Goal: Information Seeking & Learning: Compare options

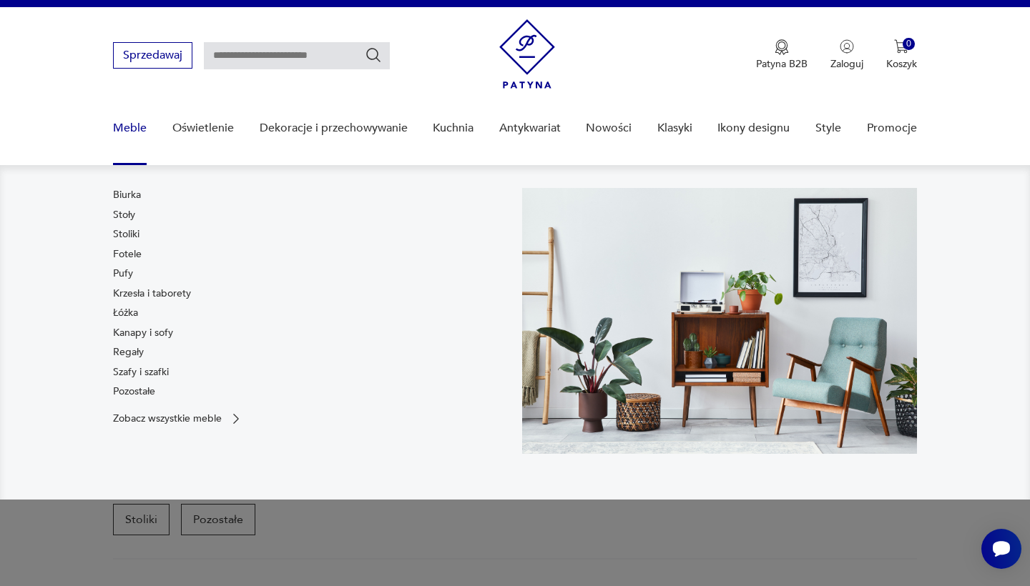
click at [123, 195] on link "Biurka" at bounding box center [127, 195] width 28 height 14
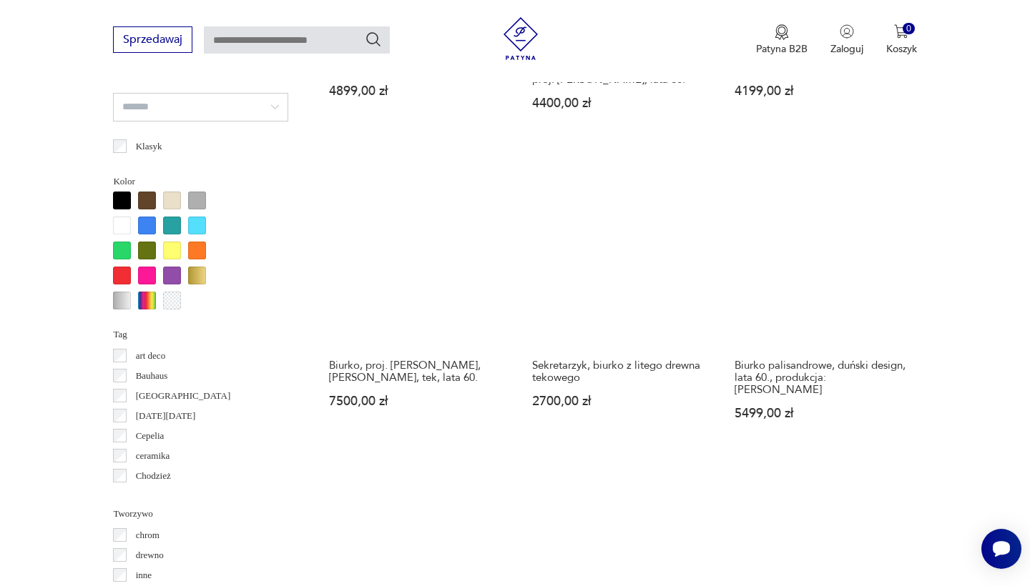
scroll to position [1115, 0]
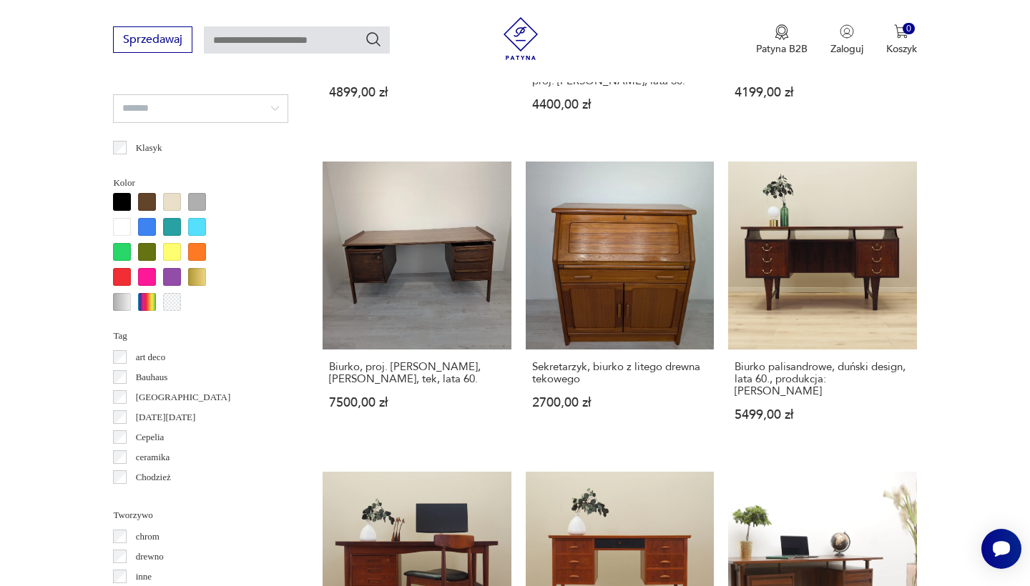
click at [236, 34] on input "text" at bounding box center [297, 39] width 186 height 27
type input "**********"
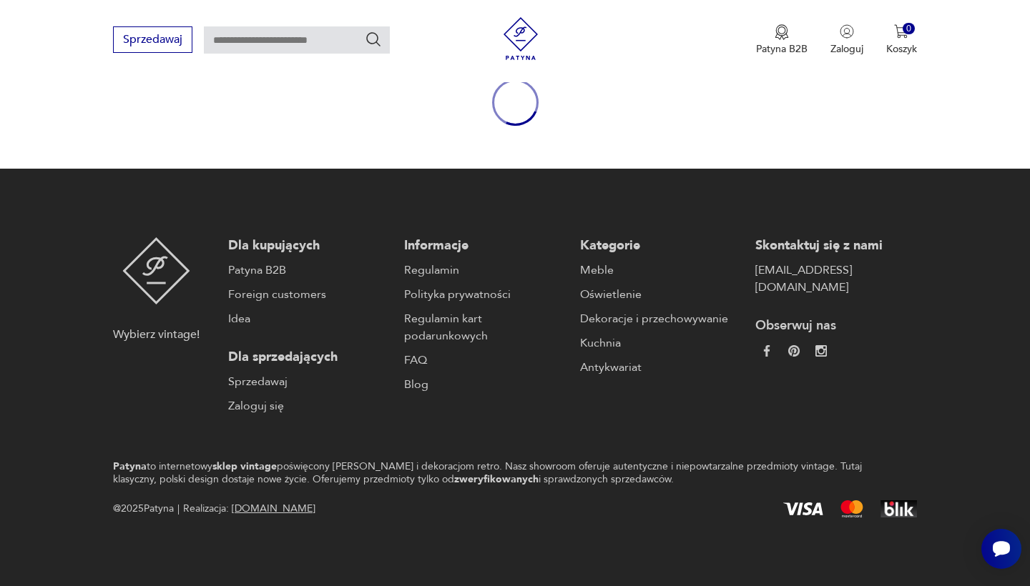
type input "**********"
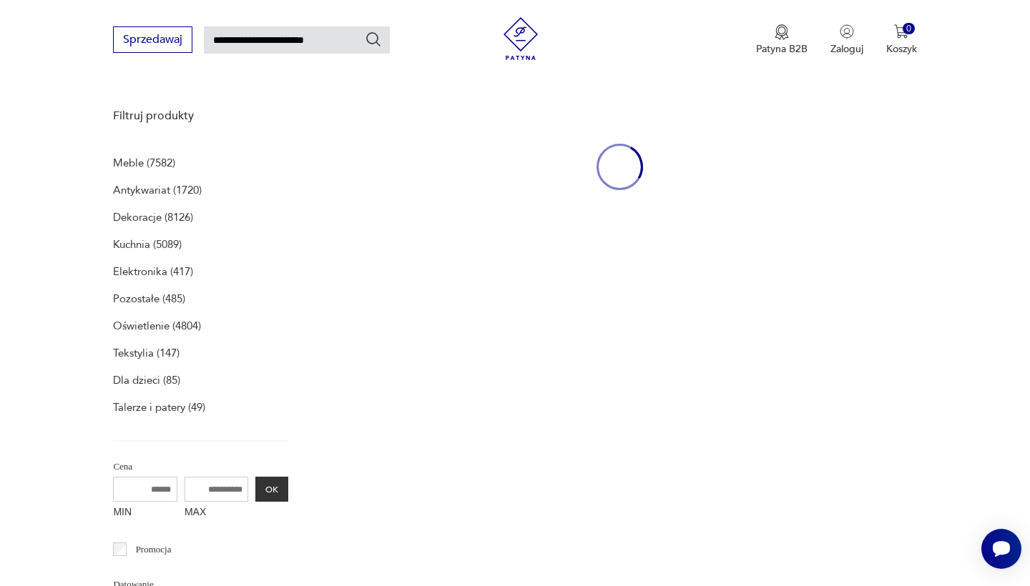
scroll to position [186, 0]
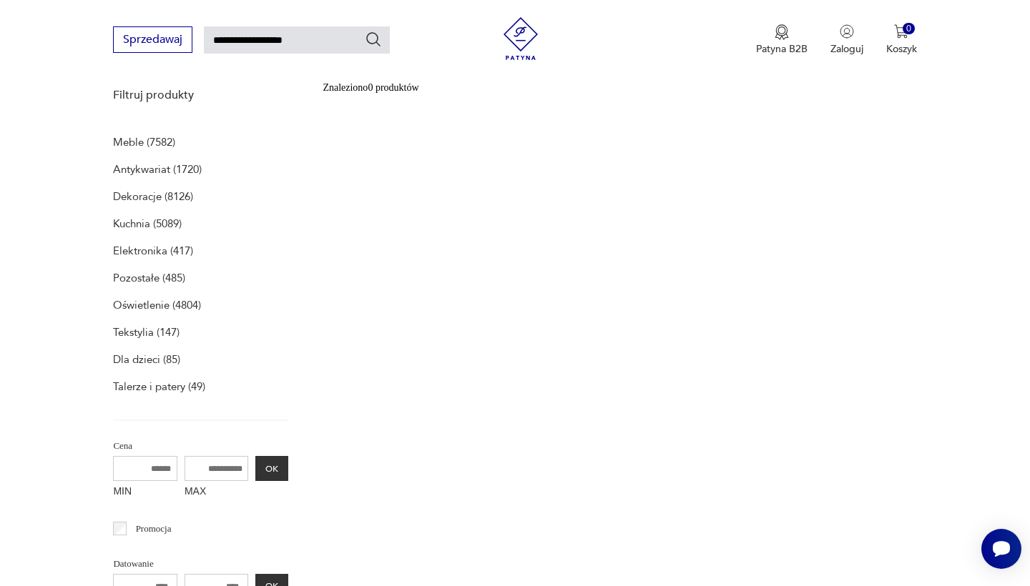
type input "**********"
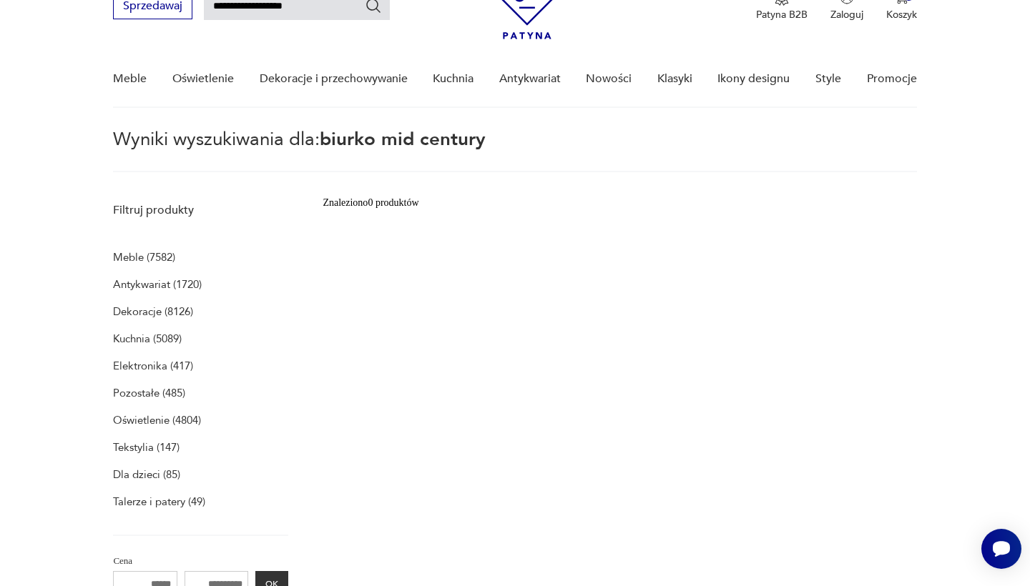
scroll to position [51, 0]
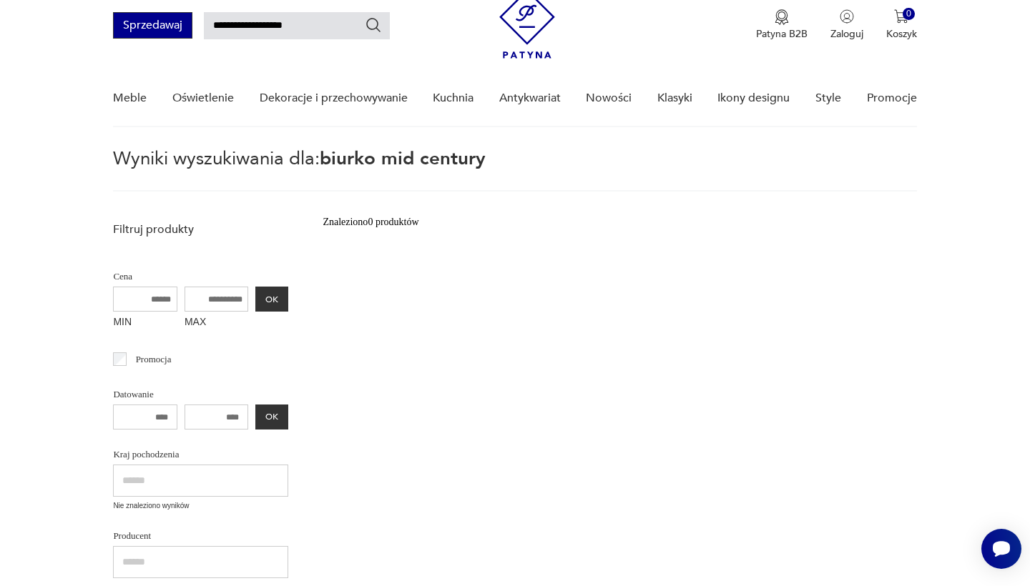
drag, startPoint x: 245, startPoint y: 26, endPoint x: 189, endPoint y: 32, distance: 55.4
click at [189, 32] on div "**********" at bounding box center [251, 25] width 277 height 26
type input "******"
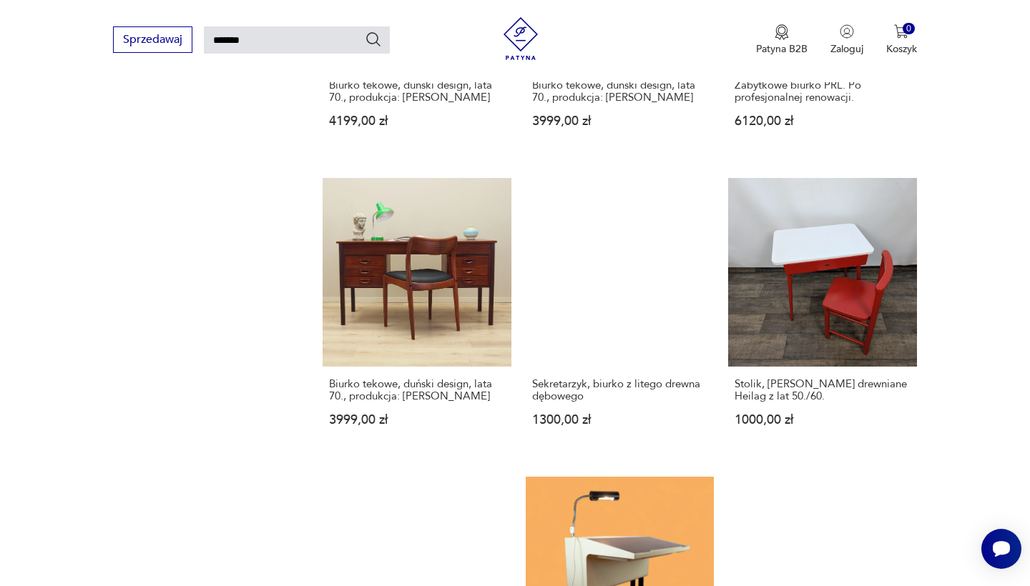
scroll to position [1057, 0]
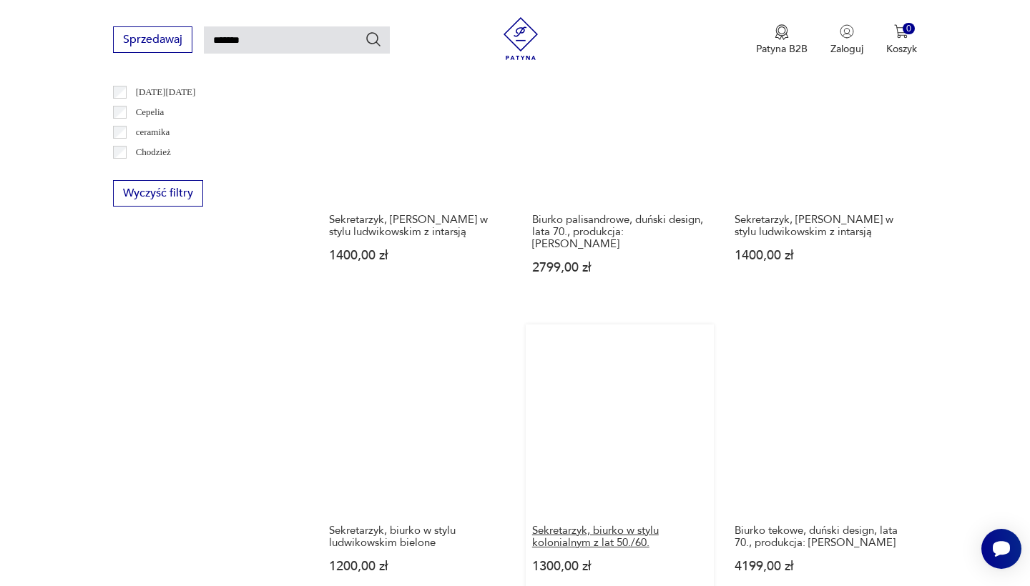
scroll to position [925, 0]
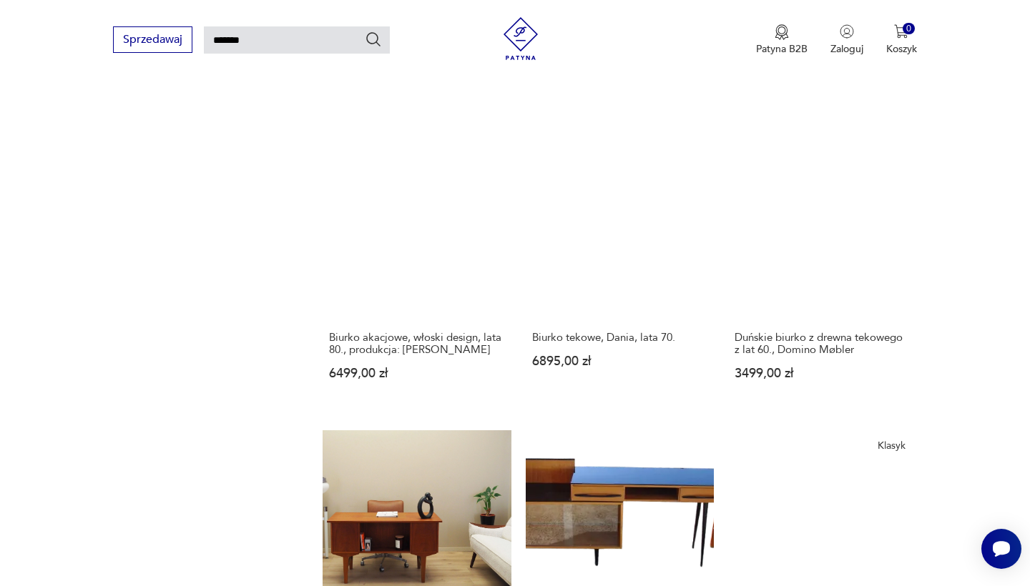
scroll to position [1132, 0]
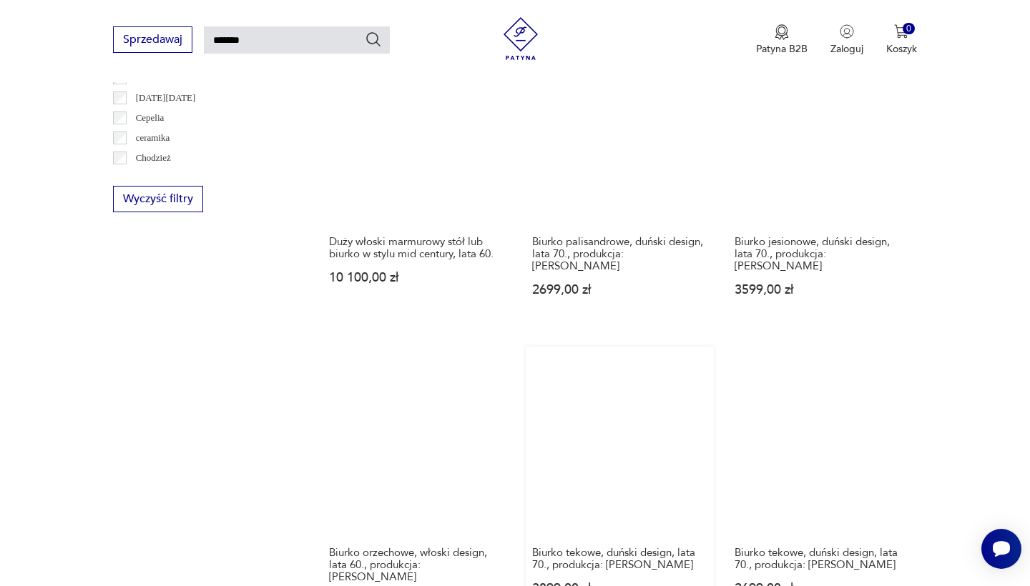
scroll to position [987, 0]
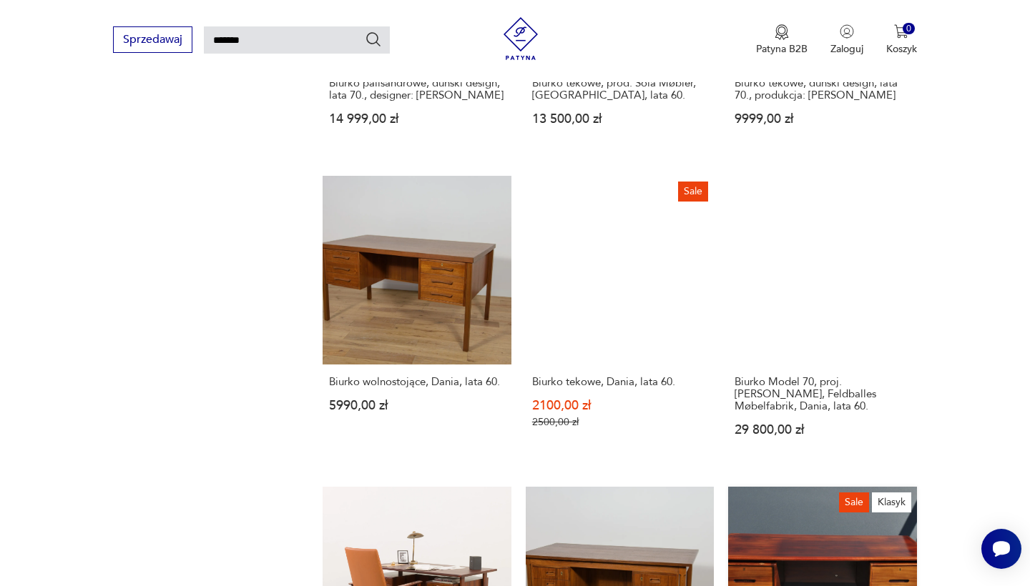
scroll to position [1062, 0]
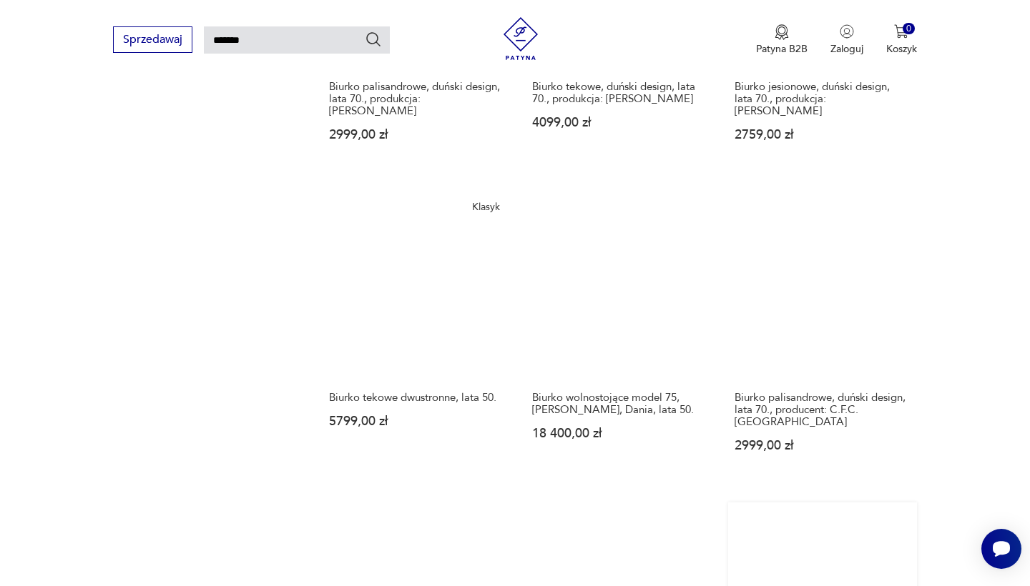
scroll to position [1074, 0]
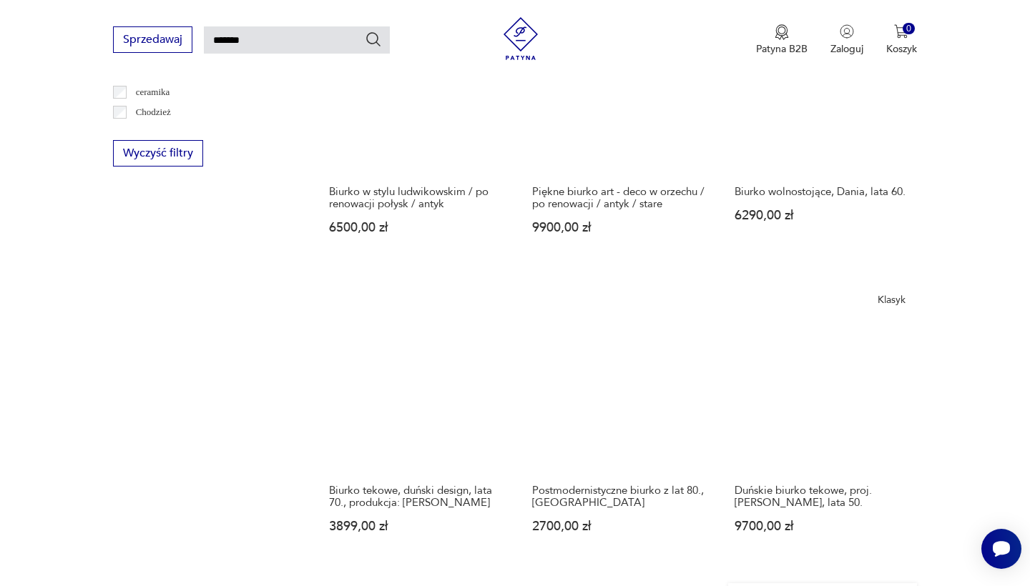
scroll to position [973, 0]
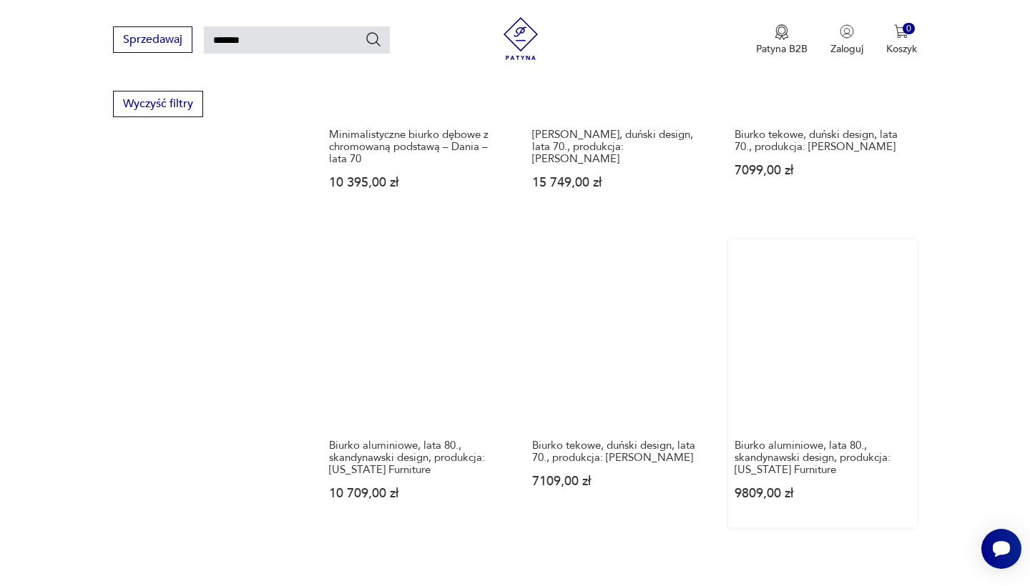
scroll to position [1012, 0]
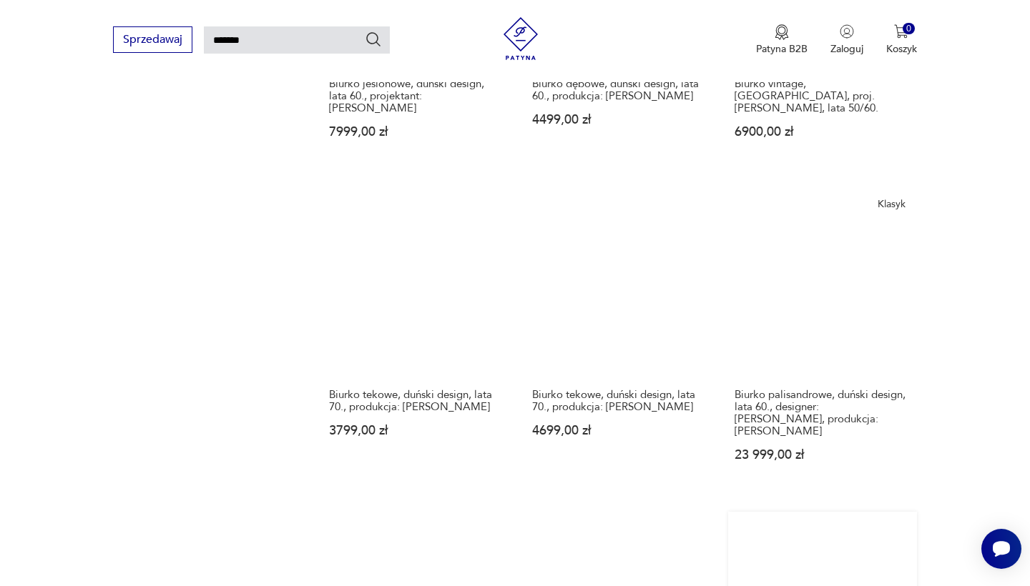
scroll to position [1064, 0]
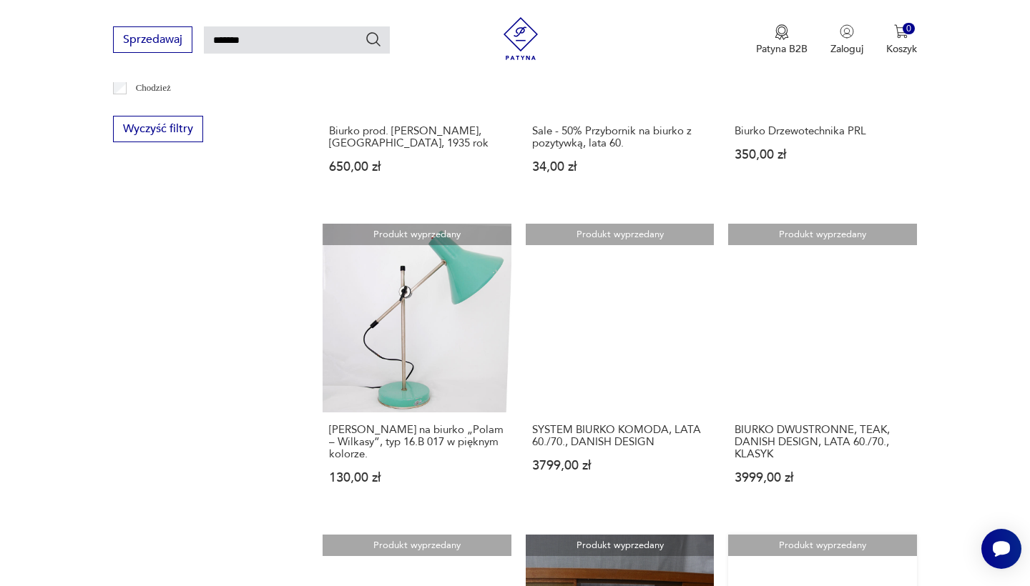
scroll to position [990, 0]
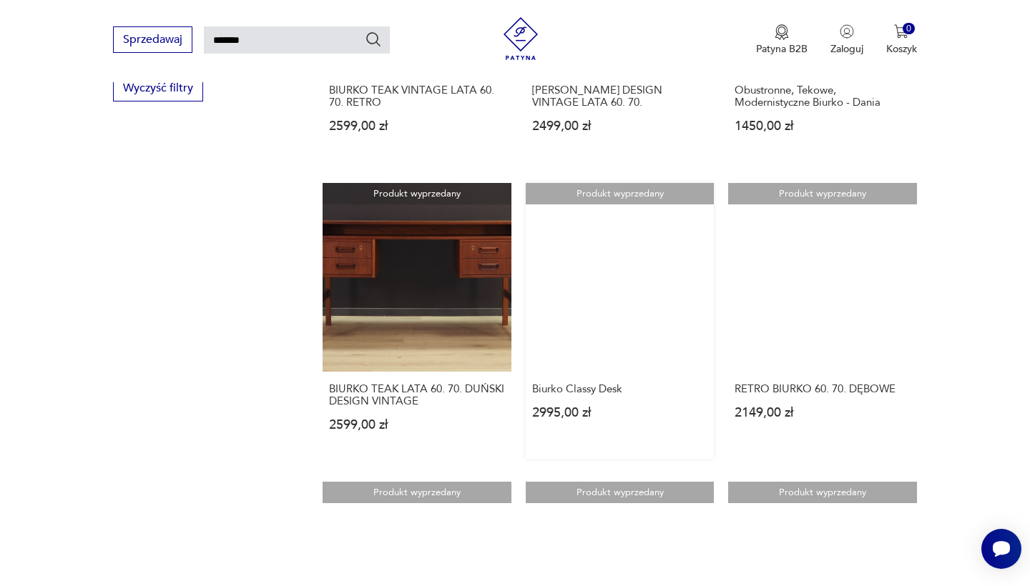
scroll to position [1030, 0]
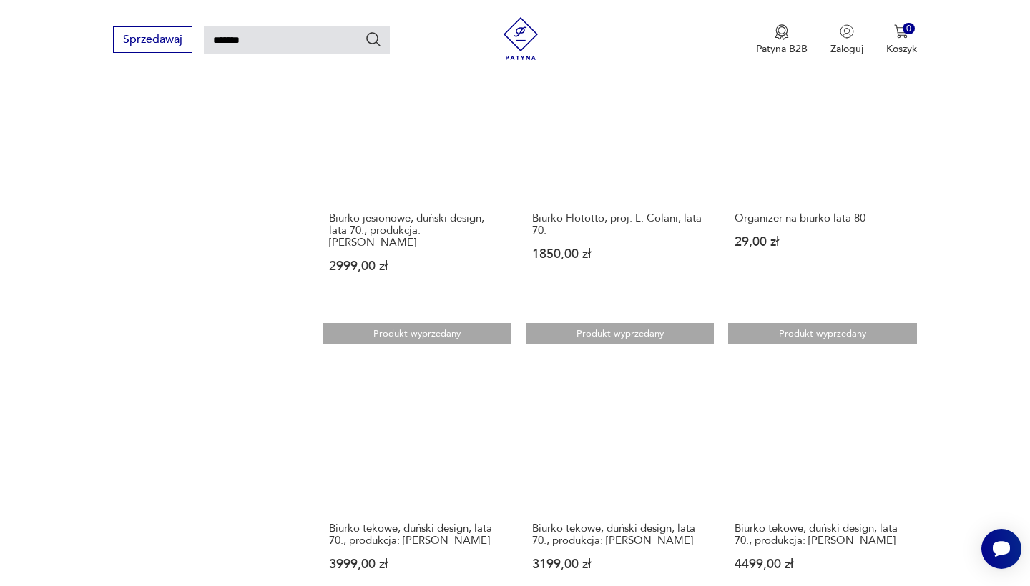
scroll to position [1245, 0]
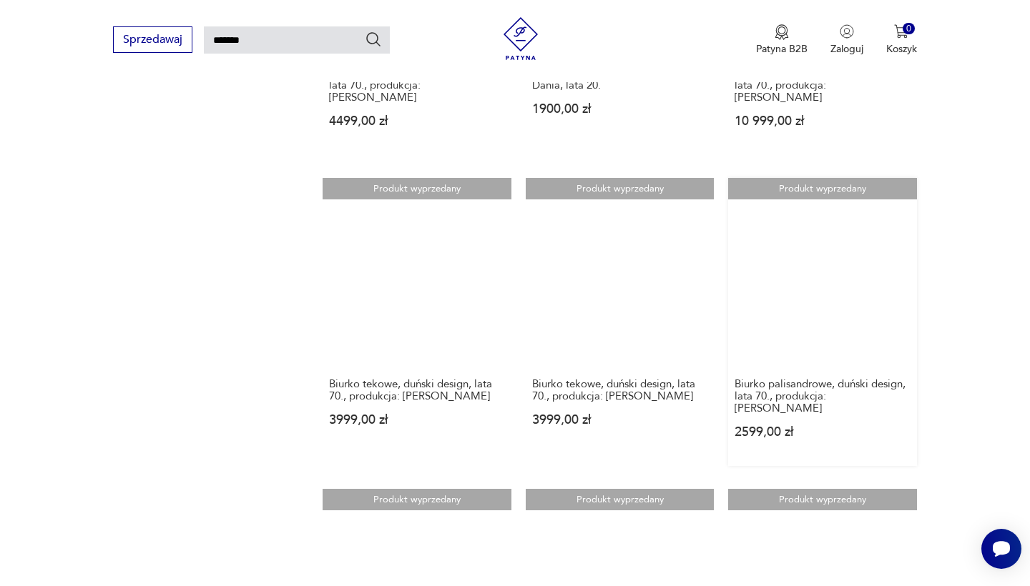
scroll to position [1070, 0]
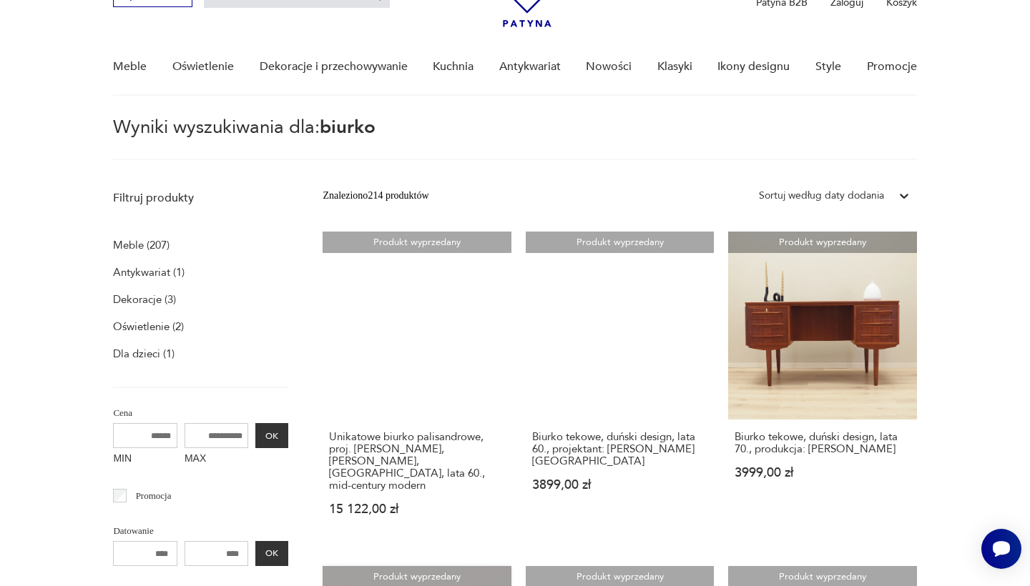
scroll to position [82, 0]
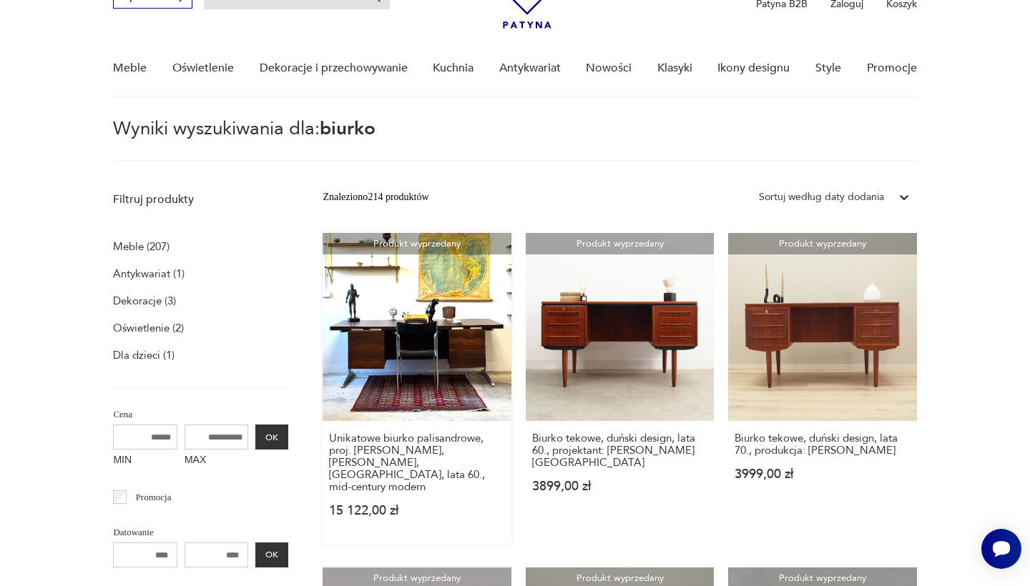
click at [388, 307] on link "Produkt wyprzedany Unikatowe biurko palisandrowe, proj. M. Byrialsen, Nipu Møbl…" at bounding box center [416, 389] width 188 height 312
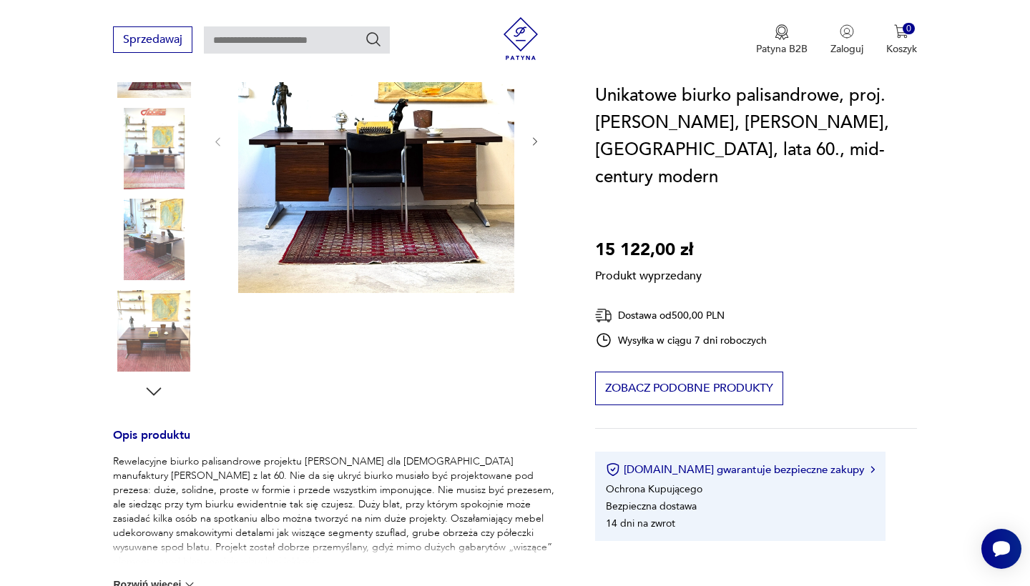
scroll to position [260, 0]
type input "******"
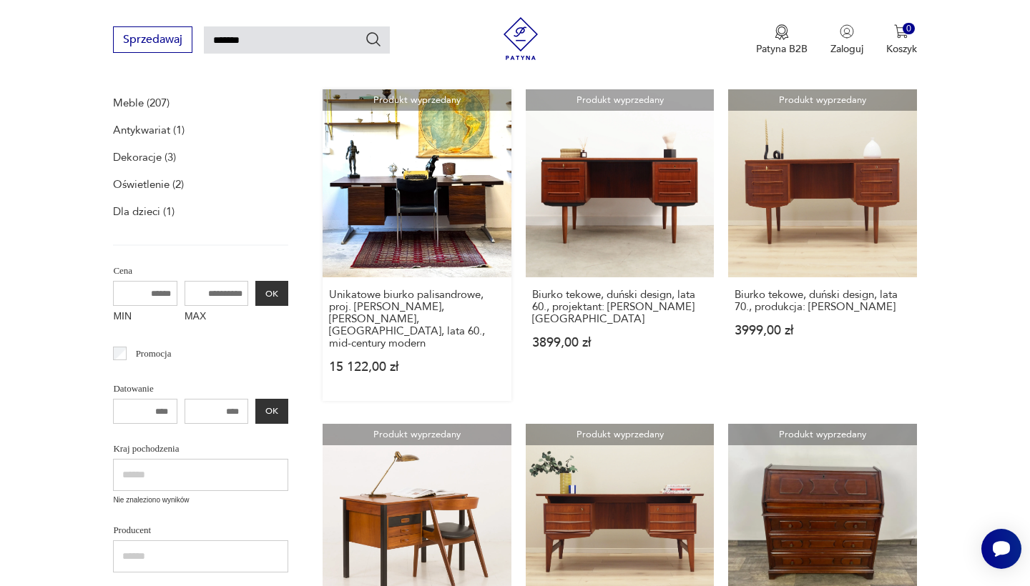
scroll to position [257, 0]
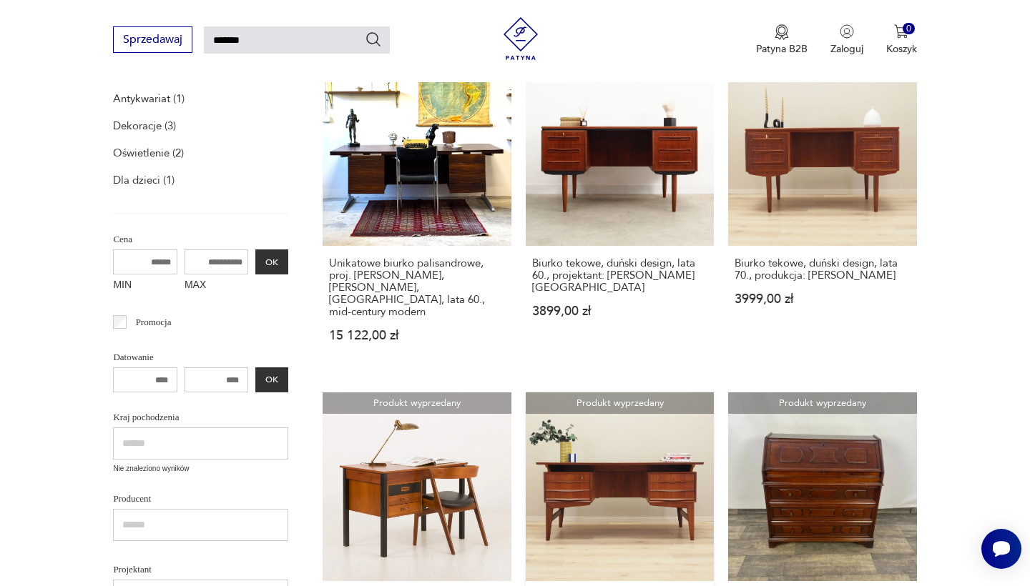
click at [526, 455] on link "Produkt wyprzedany Biurko tekowe, duński design, lata 70., produkcja: Dania 599…" at bounding box center [620, 530] width 188 height 275
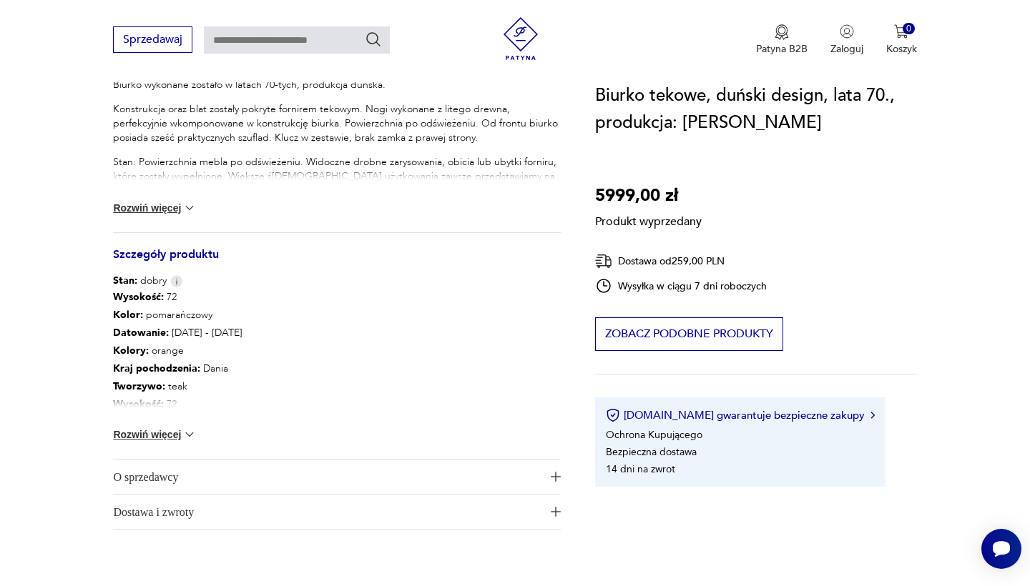
scroll to position [626, 0]
click at [191, 435] on img at bounding box center [189, 434] width 14 height 14
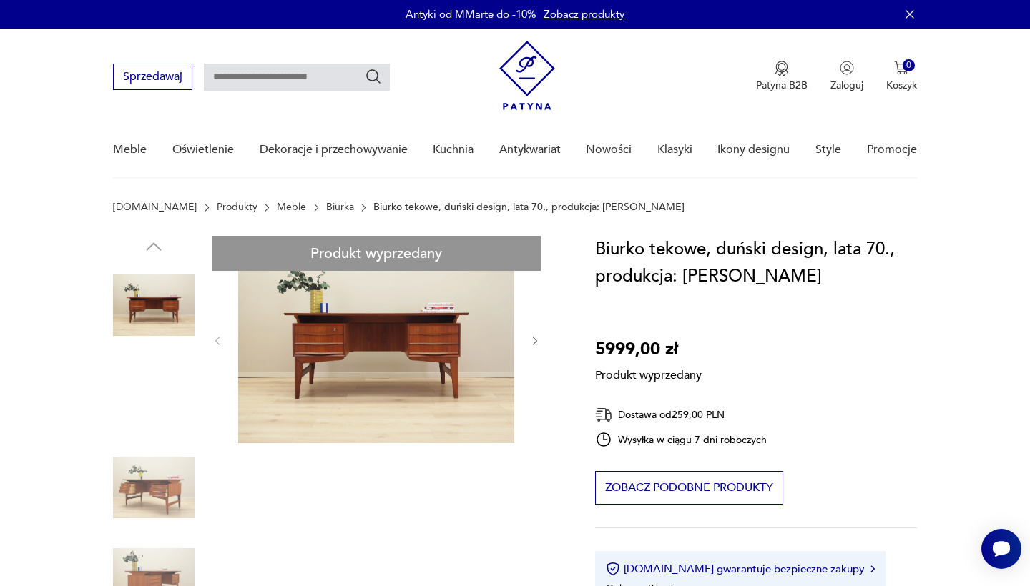
scroll to position [0, 0]
click at [329, 78] on input "text" at bounding box center [297, 77] width 186 height 27
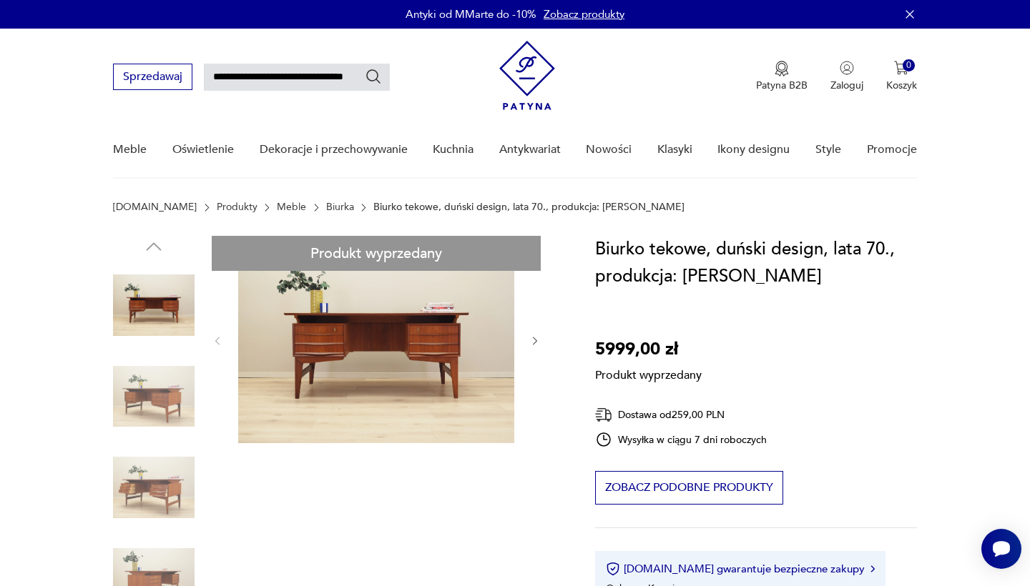
type input "**********"
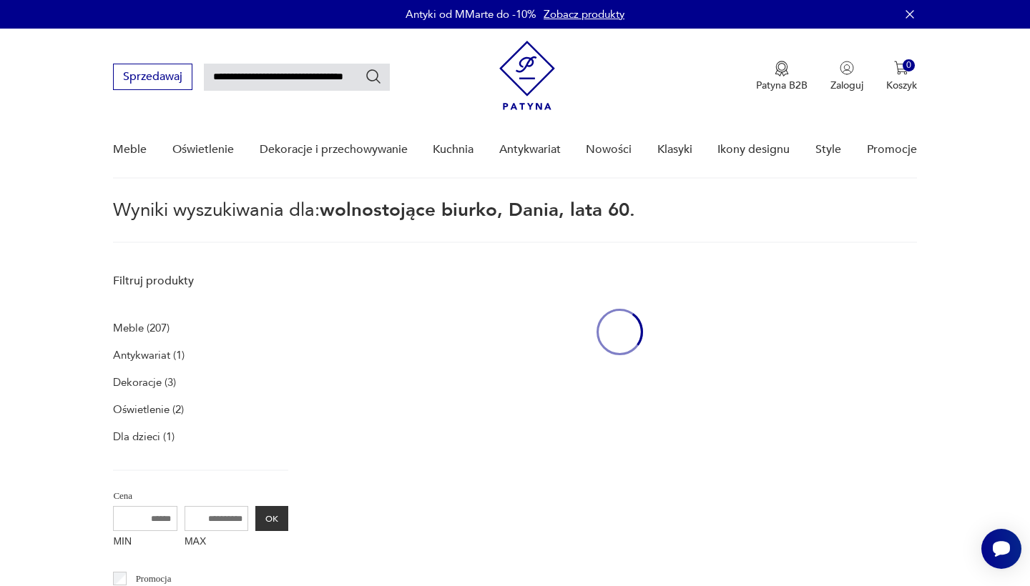
scroll to position [51, 0]
